Goal: Information Seeking & Learning: Learn about a topic

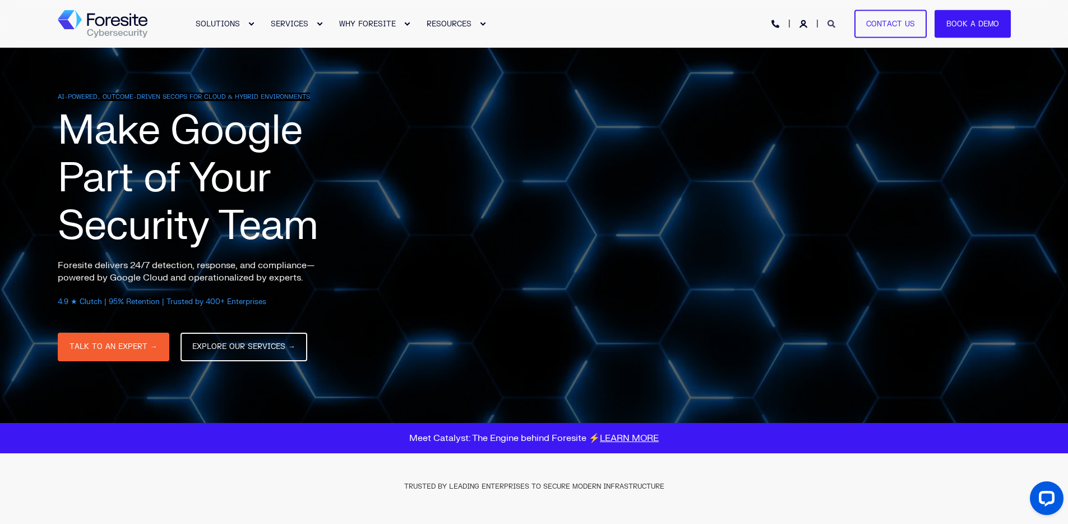
click at [833, 24] on icon "Open Search" at bounding box center [832, 24] width 8 height 8
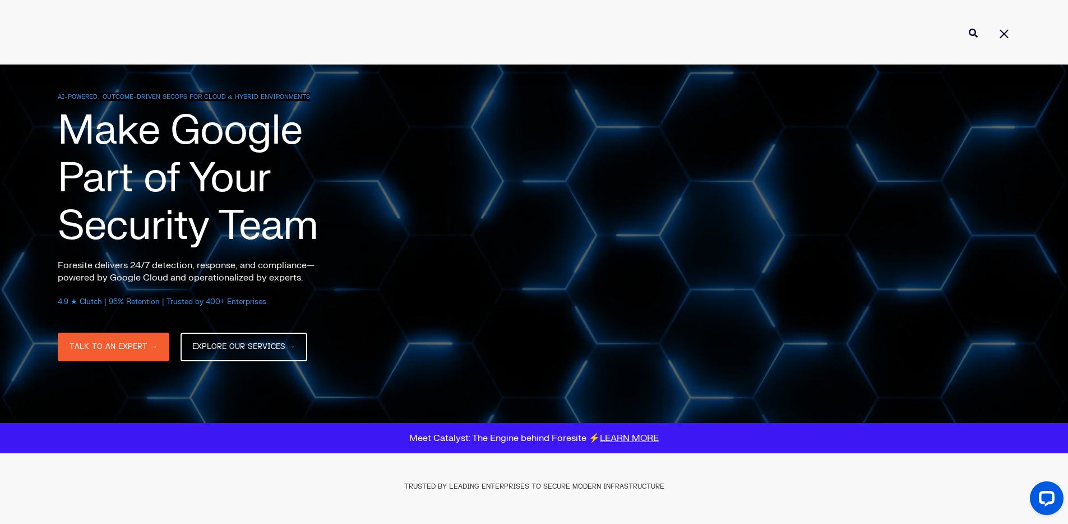
click at [446, 22] on input "Enter search Term" at bounding box center [534, 33] width 953 height 30
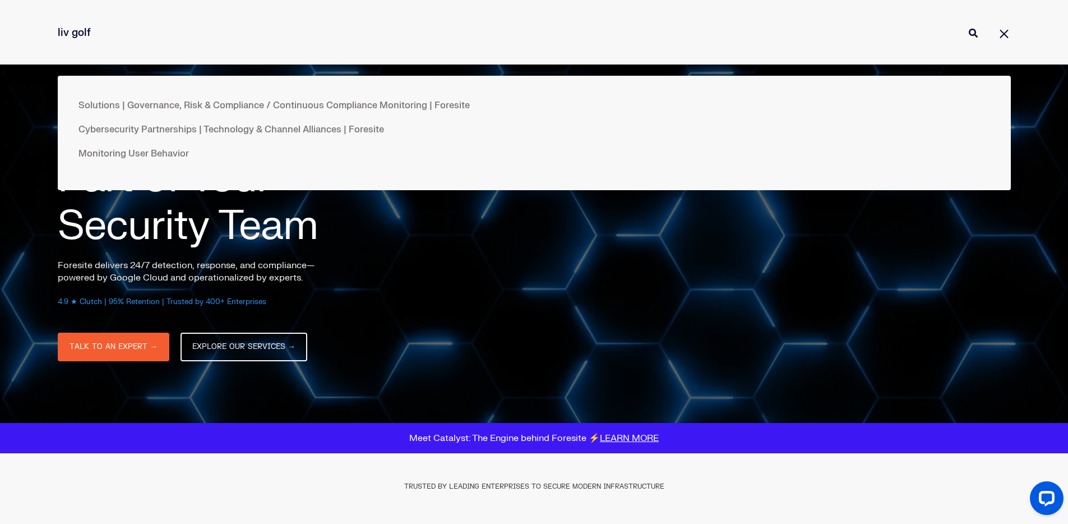
type input "liv golf"
click at [967, 26] on button "Perform Search" at bounding box center [973, 32] width 13 height 13
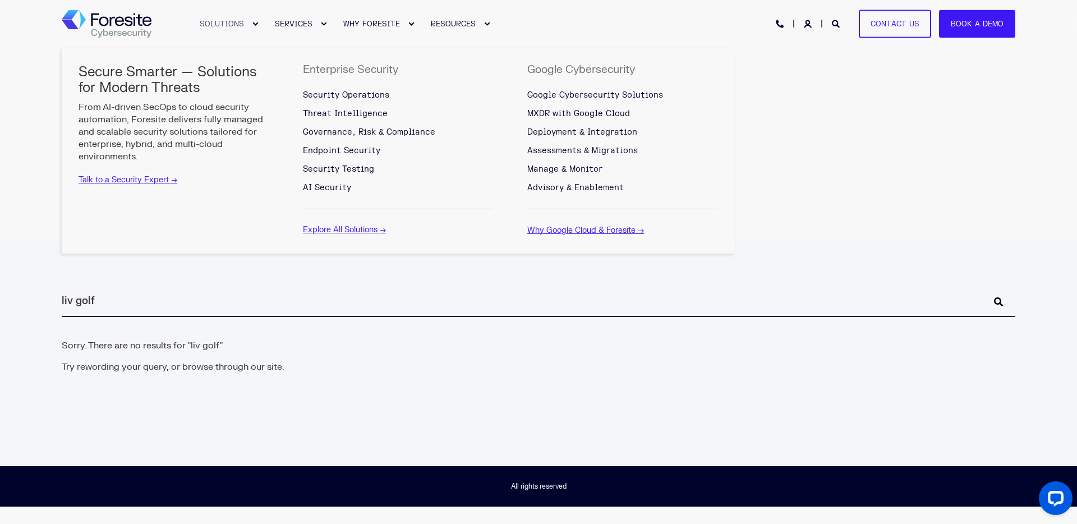
click at [220, 25] on span "SOLUTIONS" at bounding box center [222, 23] width 44 height 9
